Goal: Find specific page/section: Find specific page/section

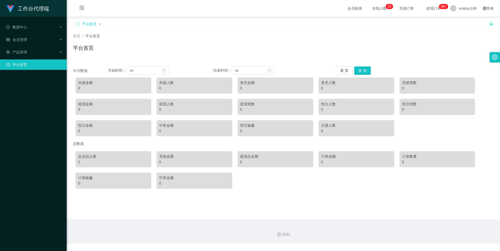
click at [385, 8] on sup "0 1 2 3 4 5 6 7 8 9 0 1 2 3 4 5 6 7 8 9 0 1 2 3 4 5 6 7 8 9 0 1 2 3 4 5 6 7 8 9…" at bounding box center [389, 6] width 8 height 5
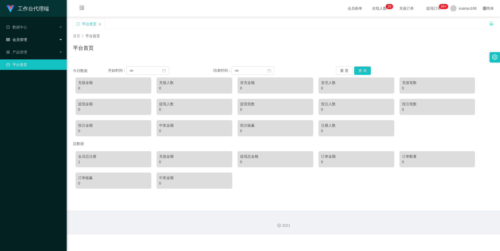
drag, startPoint x: 0, startPoint y: 0, endPoint x: 40, endPoint y: 40, distance: 56.1
click at [40, 40] on div "会员管理" at bounding box center [33, 39] width 67 height 10
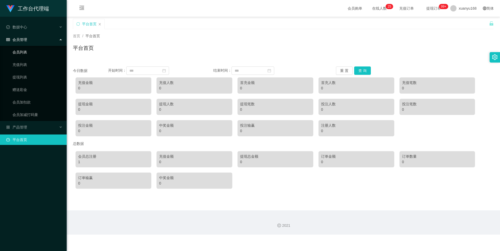
click at [32, 53] on link "会员列表" at bounding box center [37, 52] width 50 height 10
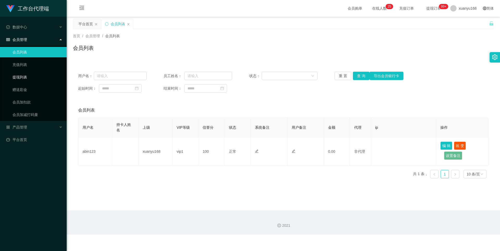
click at [28, 78] on link "提现列表" at bounding box center [37, 77] width 50 height 10
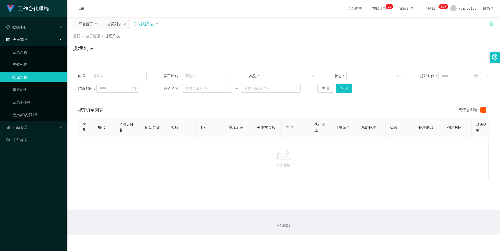
scroll to position [0, 27]
click at [30, 25] on div "数据中心" at bounding box center [33, 27] width 67 height 10
